Goal: Information Seeking & Learning: Understand process/instructions

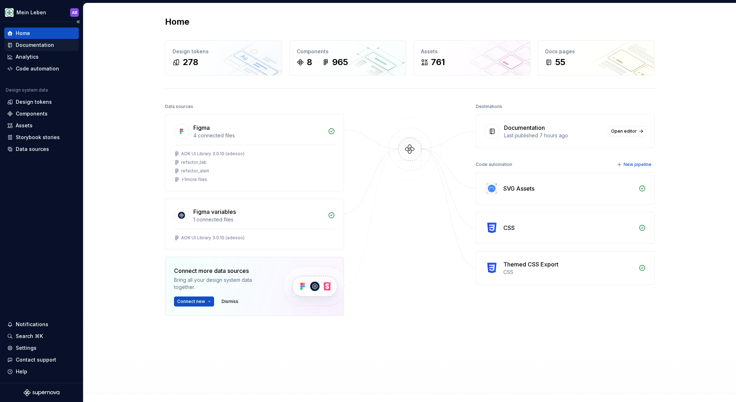
click at [39, 45] on div "Documentation" at bounding box center [35, 44] width 38 height 7
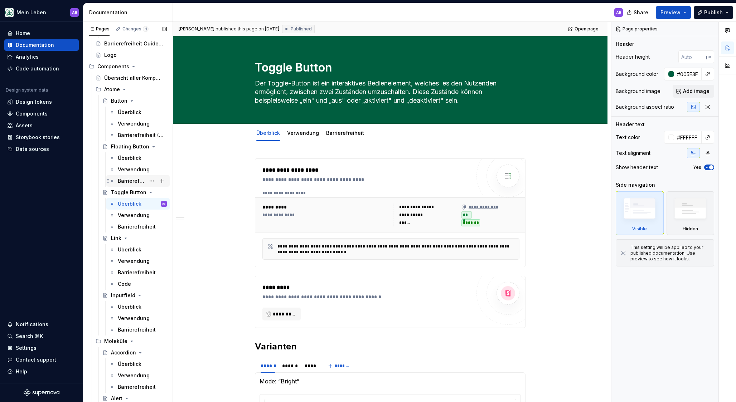
scroll to position [179, 0]
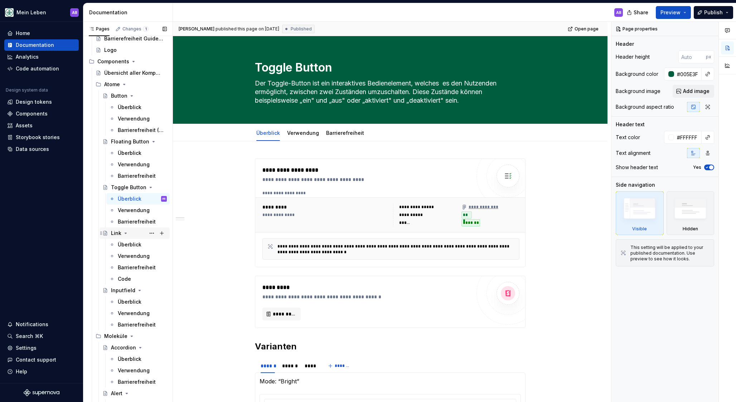
click at [111, 233] on div "Link" at bounding box center [134, 233] width 64 height 10
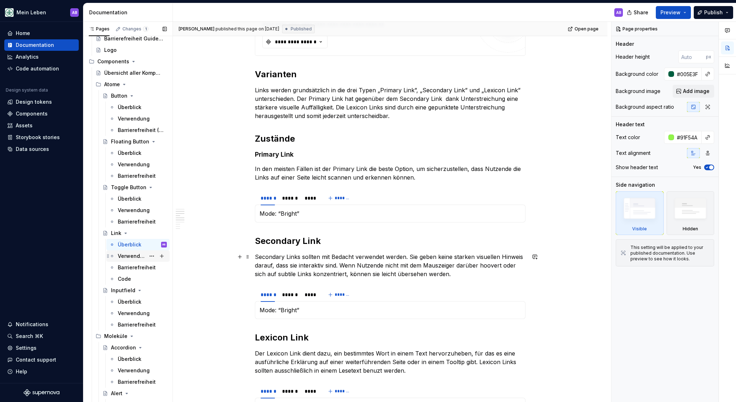
scroll to position [229, 0]
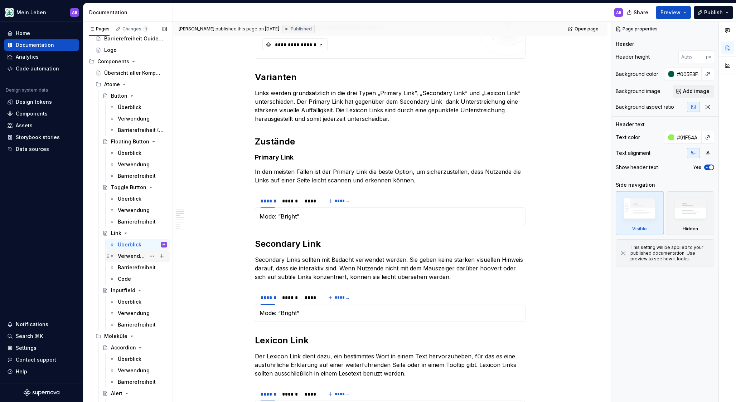
click at [133, 258] on div "Verwendung" at bounding box center [132, 256] width 28 height 7
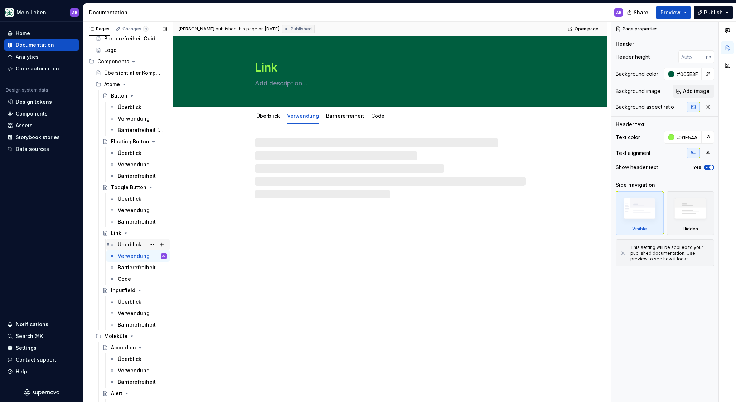
click at [128, 246] on div "Überblick" at bounding box center [130, 244] width 24 height 7
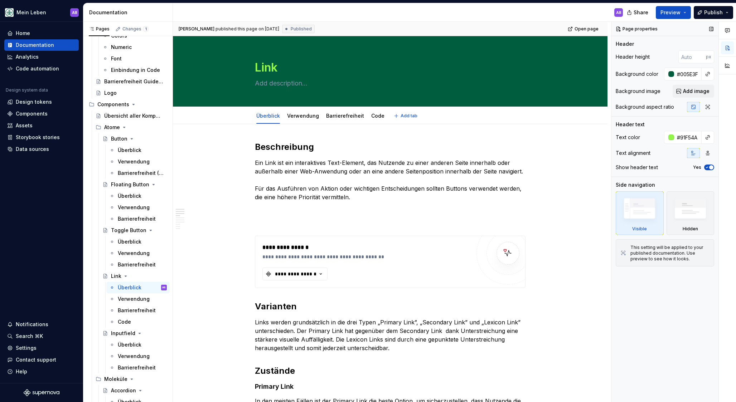
type textarea "*"
